Goal: Check status: Check status

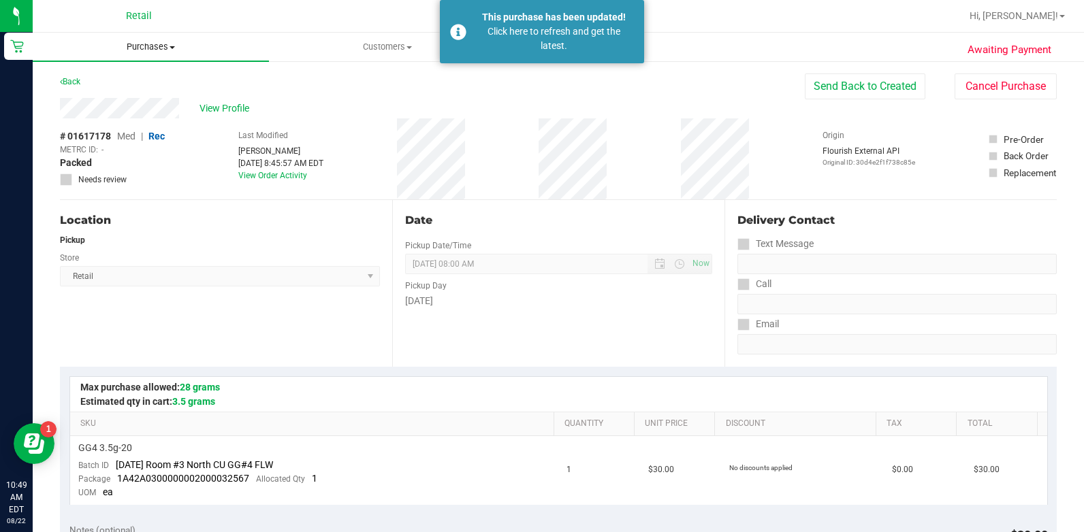
click at [146, 37] on uib-tab-heading "Purchases Summary of purchases Fulfillment All purchases" at bounding box center [151, 47] width 236 height 29
click at [150, 122] on li "All purchases" at bounding box center [151, 115] width 236 height 16
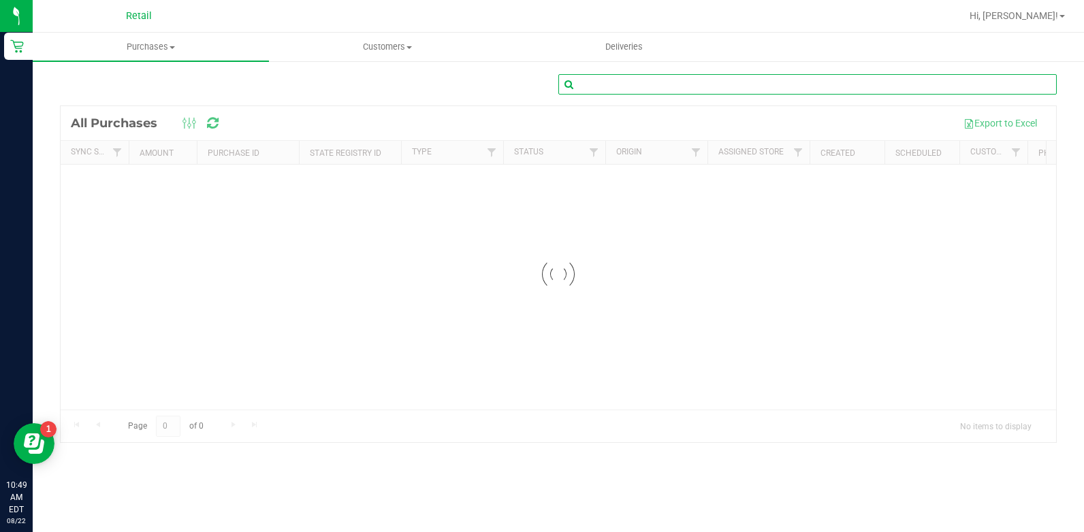
click at [754, 82] on input "text" at bounding box center [807, 84] width 498 height 20
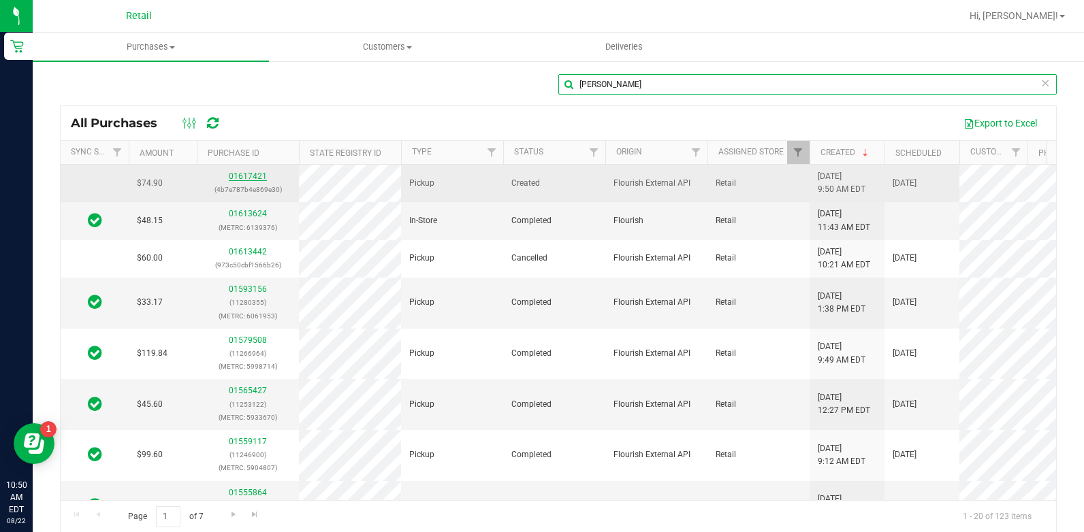
type input "[PERSON_NAME]"
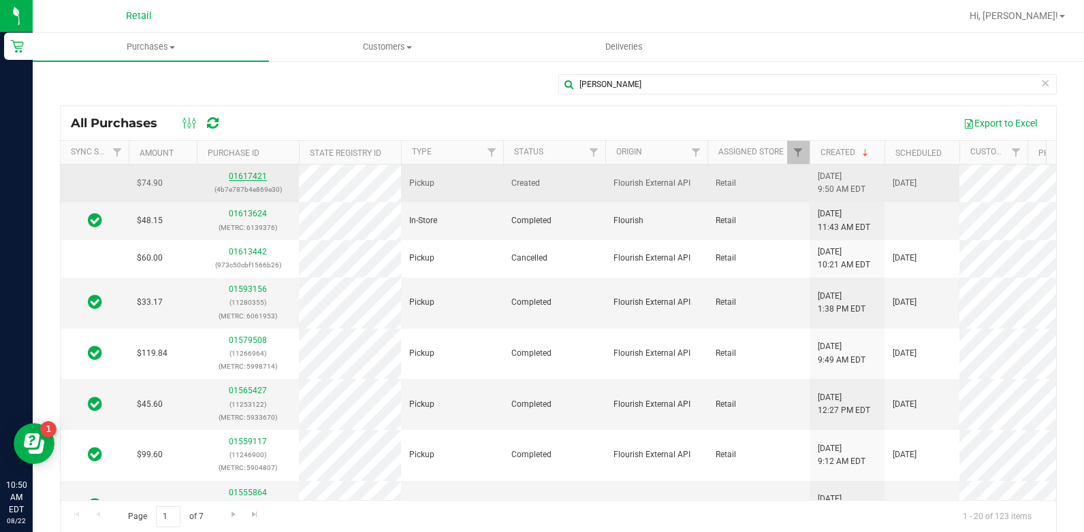
click at [251, 177] on link "01617421" at bounding box center [248, 177] width 38 height 10
